Goal: Task Accomplishment & Management: Manage account settings

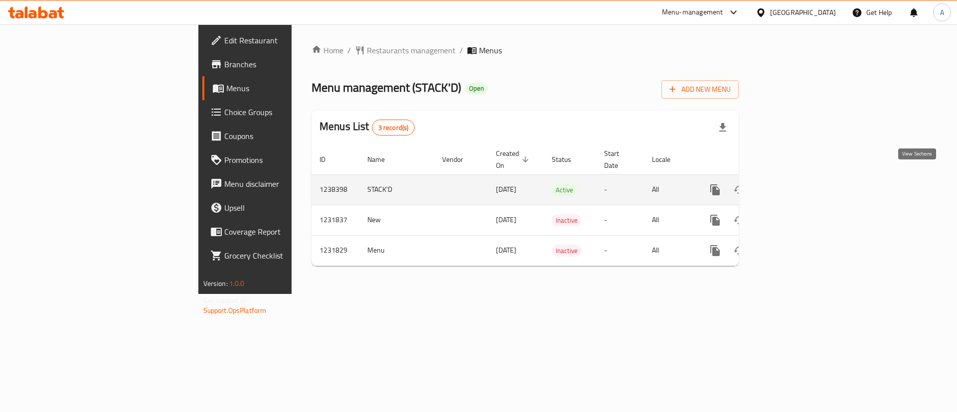
click at [799, 186] on link "enhanced table" at bounding box center [787, 190] width 24 height 24
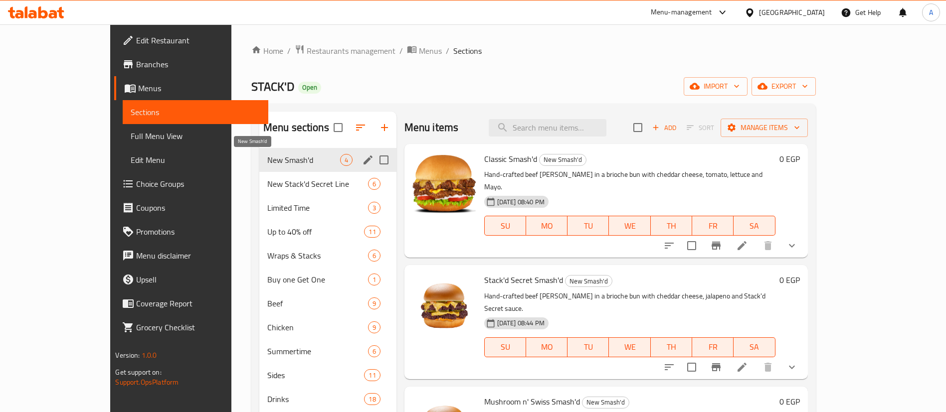
click at [267, 162] on span "New Smash'd" at bounding box center [303, 160] width 73 height 12
click at [360, 153] on div "Menu sections" at bounding box center [367, 160] width 15 height 15
click at [362, 160] on icon "edit" at bounding box center [368, 160] width 12 height 12
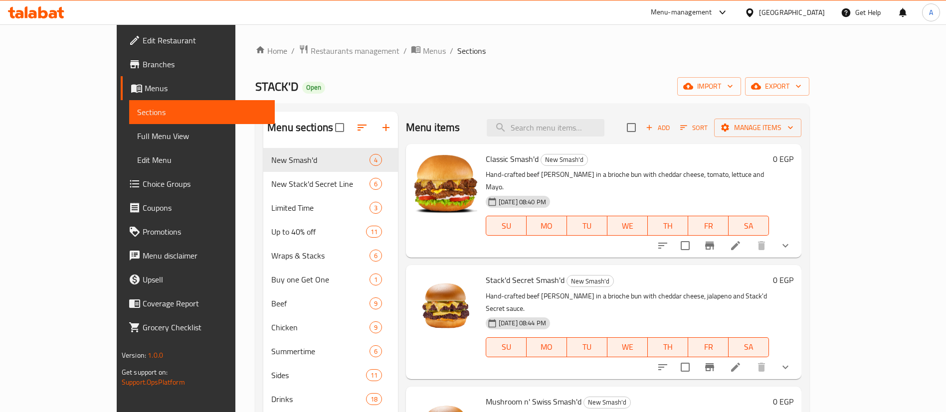
click at [467, 131] on div "Menu items Add Sort Manage items" at bounding box center [603, 128] width 395 height 32
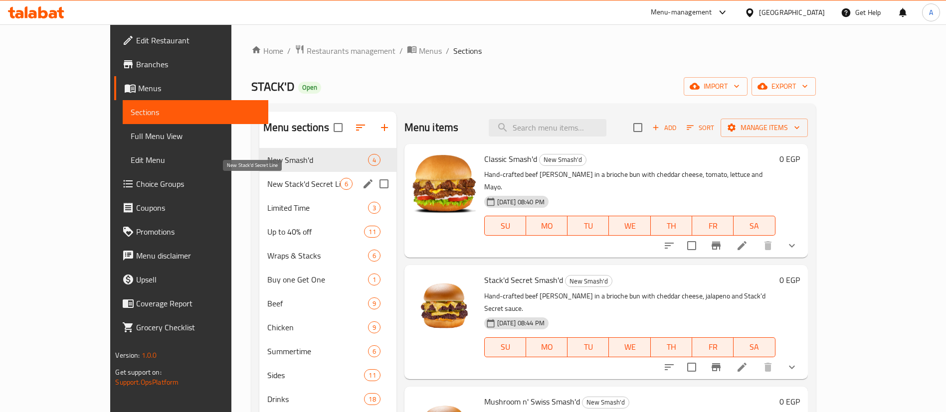
click at [267, 183] on span "New Stack'd Secret Line" at bounding box center [303, 184] width 73 height 12
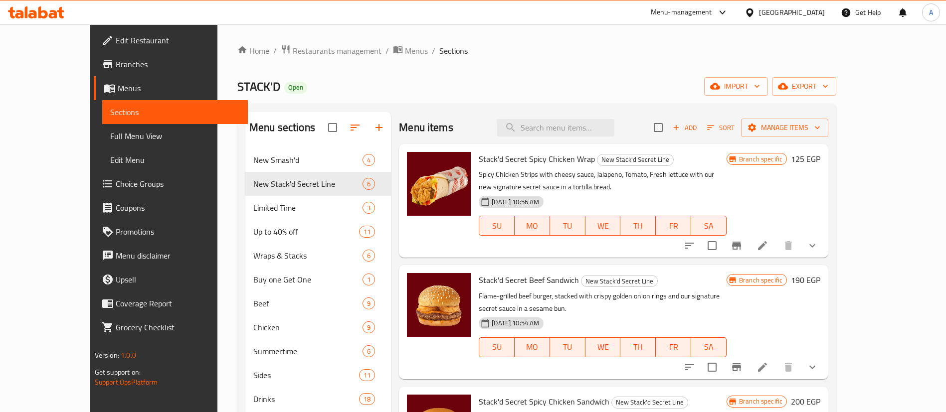
click at [609, 66] on div "Home / Restaurants management / Menus / Sections STACK'D Open import export Men…" at bounding box center [536, 365] width 599 height 642
